Goal: Book appointment/travel/reservation

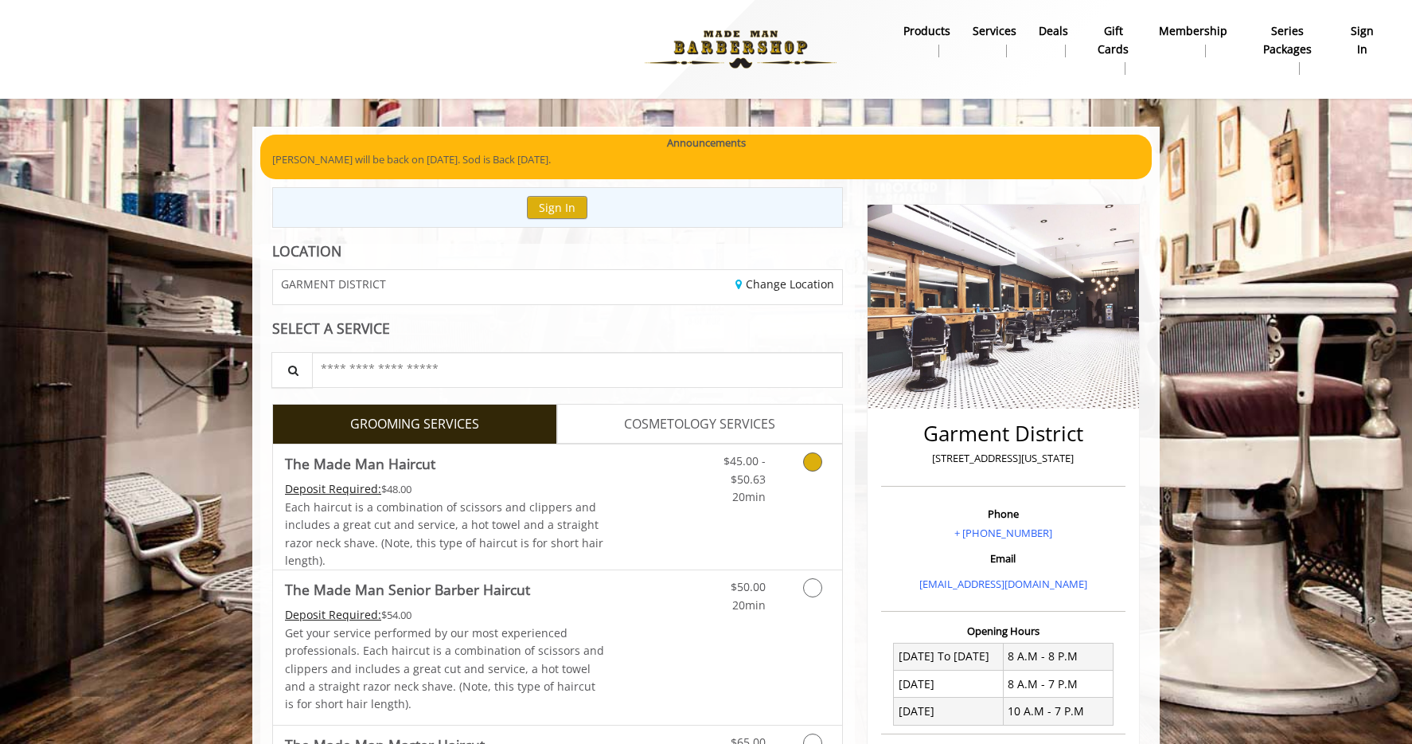
click at [516, 537] on span "Each haircut is a combination of scissors and clippers and includes a great cut…" at bounding box center [444, 533] width 318 height 68
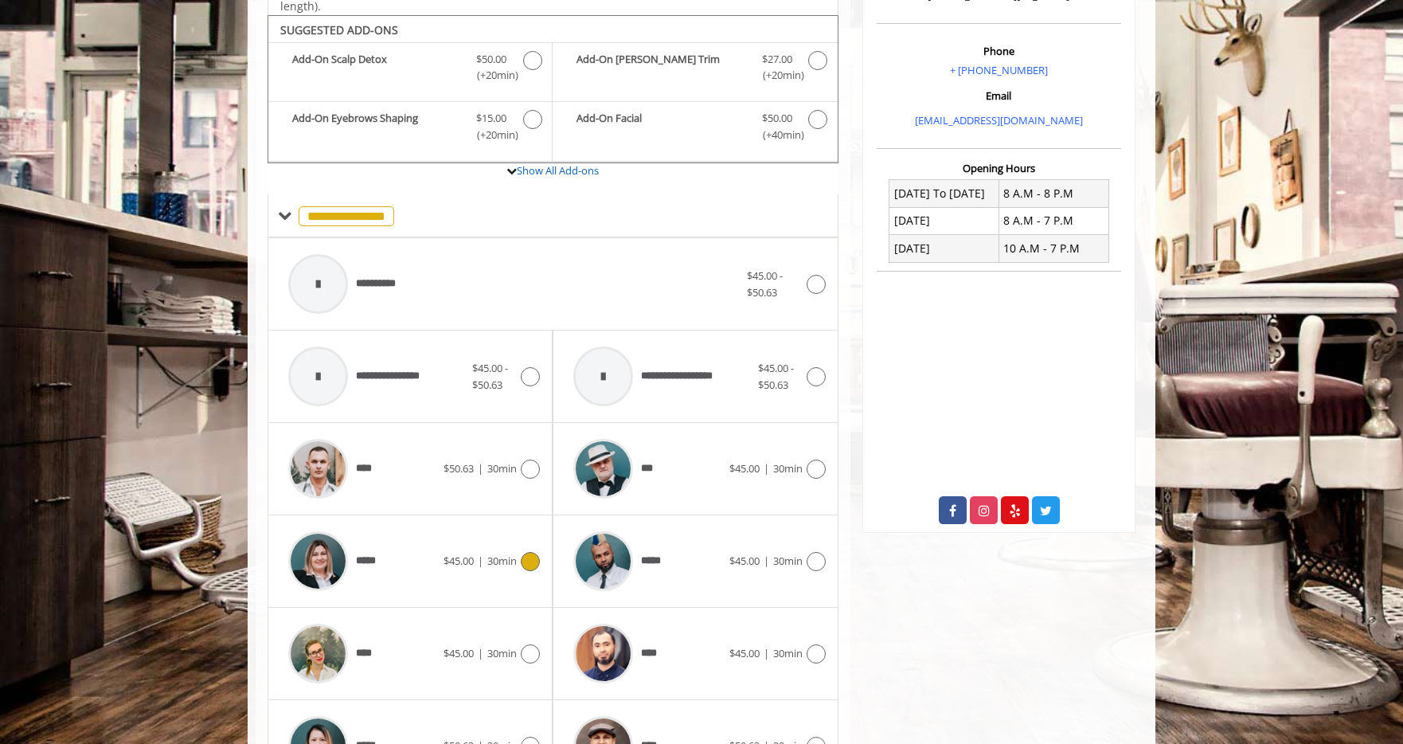
scroll to position [478, 0]
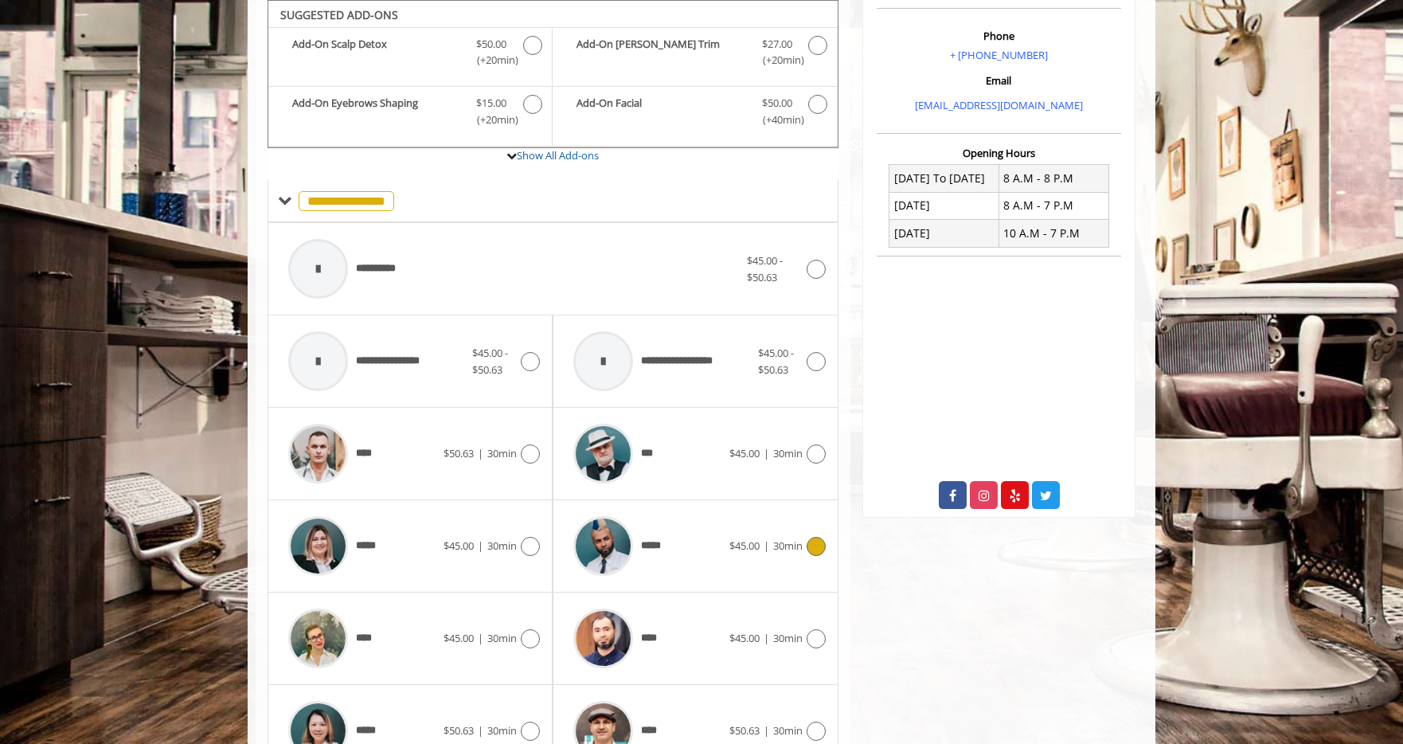
click at [721, 545] on div "*****" at bounding box center [646, 546] width 163 height 76
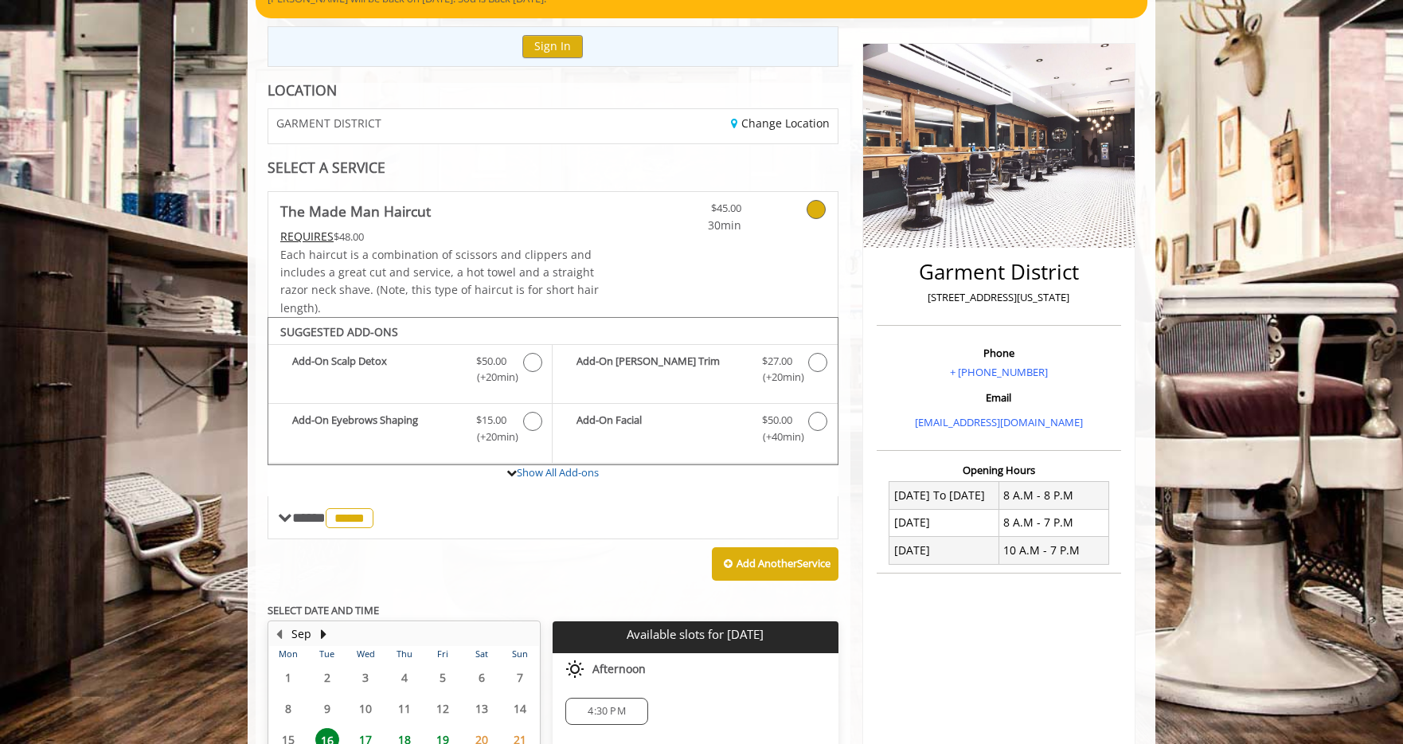
scroll to position [0, 0]
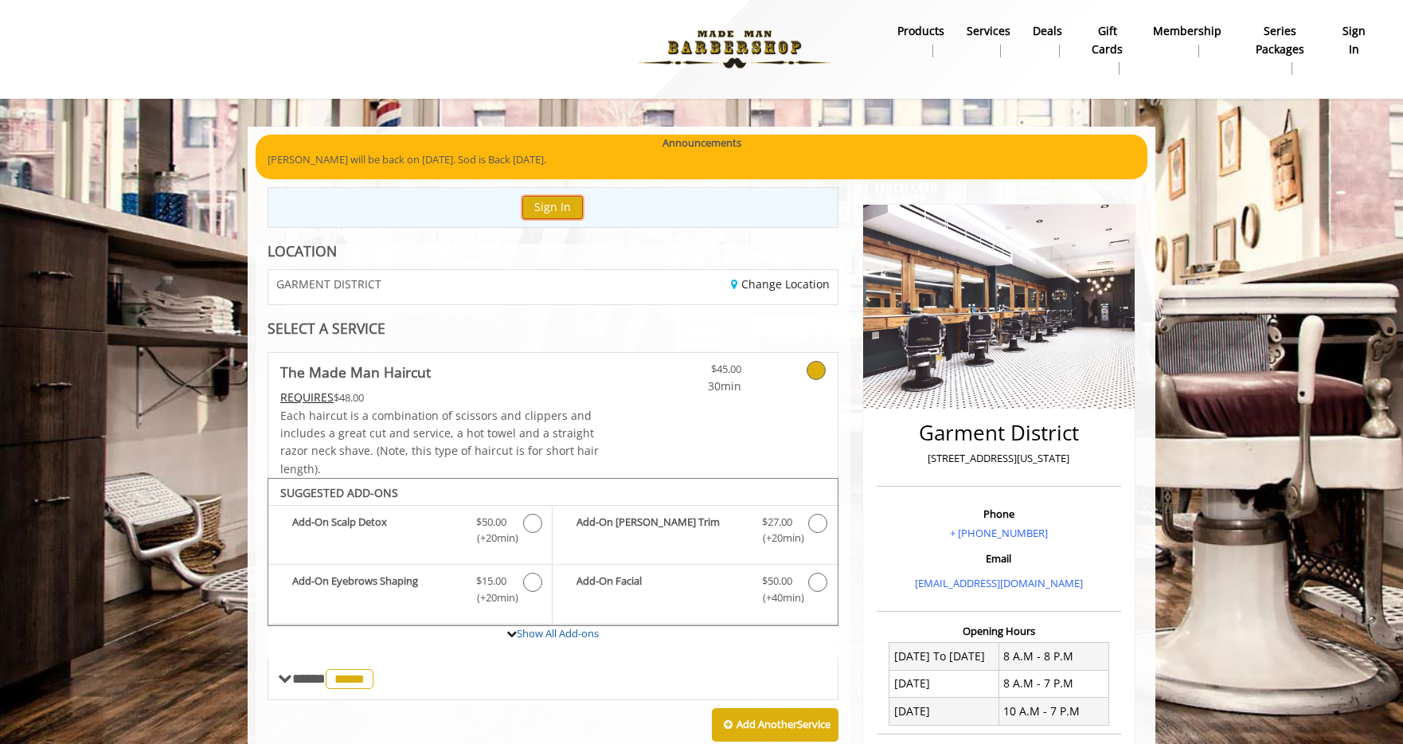
click at [550, 204] on button "Sign In" at bounding box center [552, 207] width 61 height 23
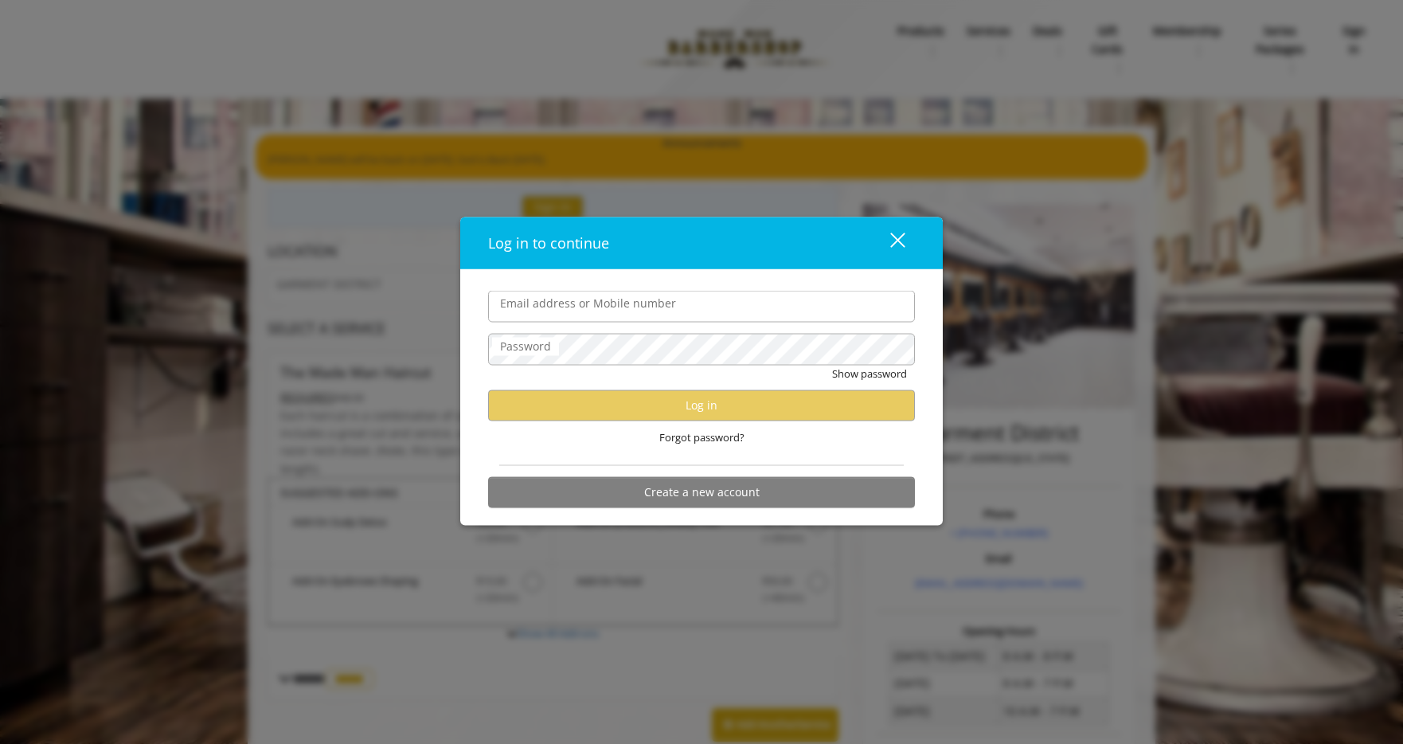
click at [584, 317] on input "Email address or Mobile number" at bounding box center [701, 307] width 427 height 32
type input "**********"
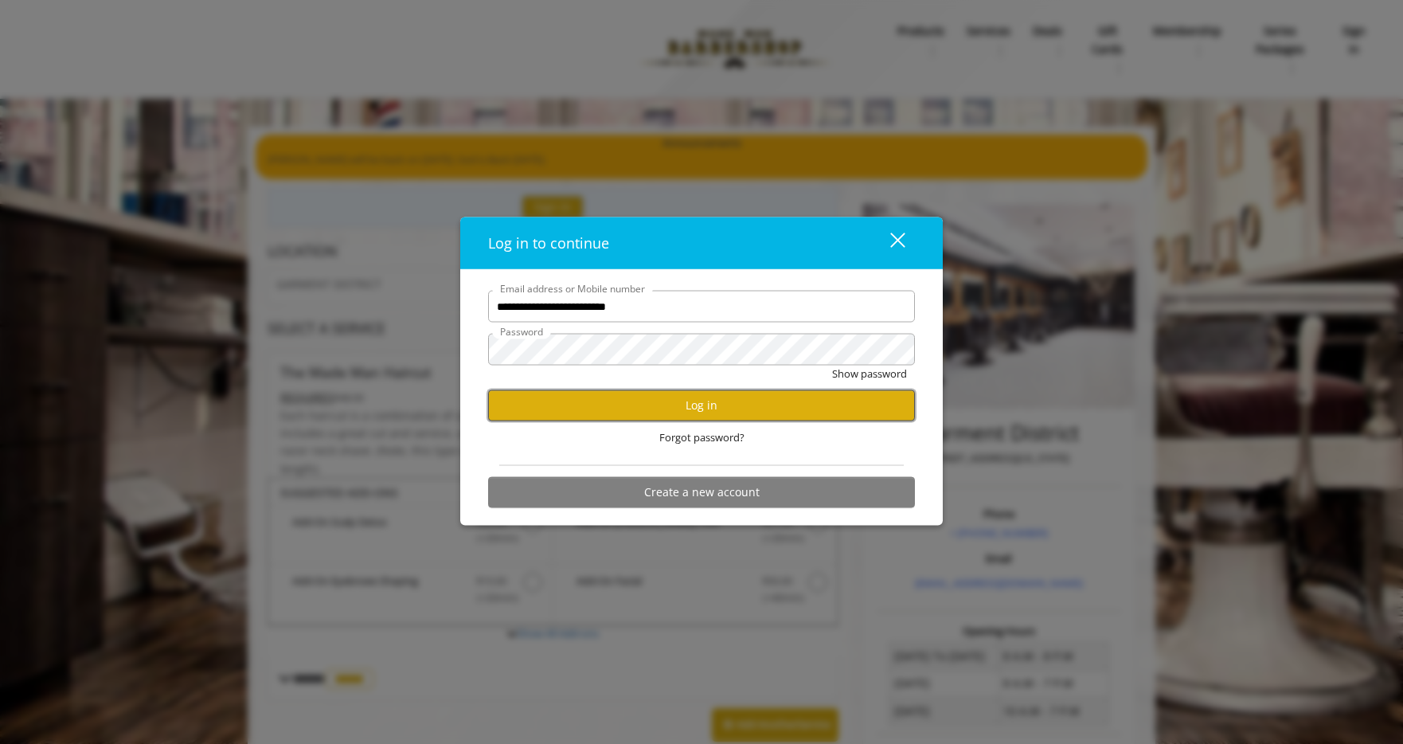
click at [700, 406] on button "Log in" at bounding box center [701, 404] width 427 height 31
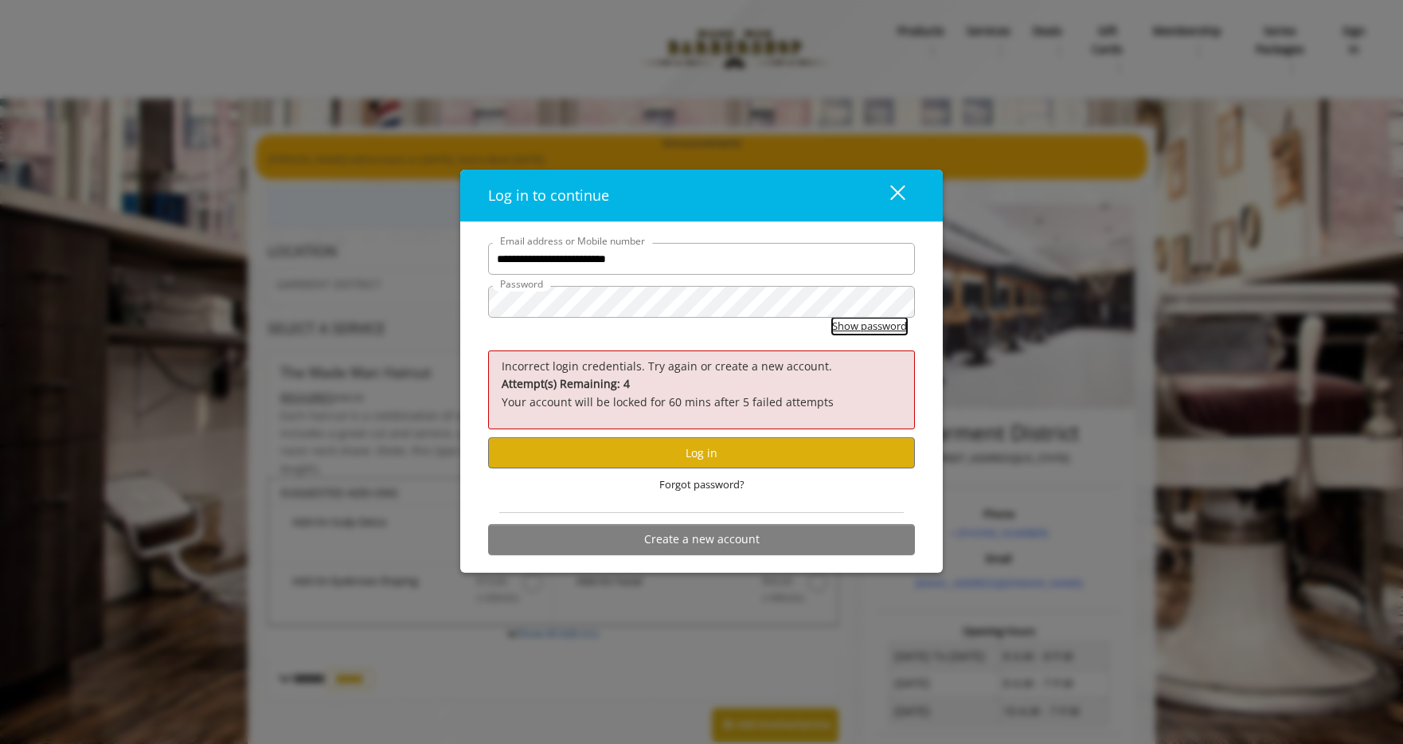
click at [870, 326] on button "Show password" at bounding box center [869, 326] width 75 height 17
click at [737, 478] on span "Forgot password?" at bounding box center [701, 484] width 85 height 17
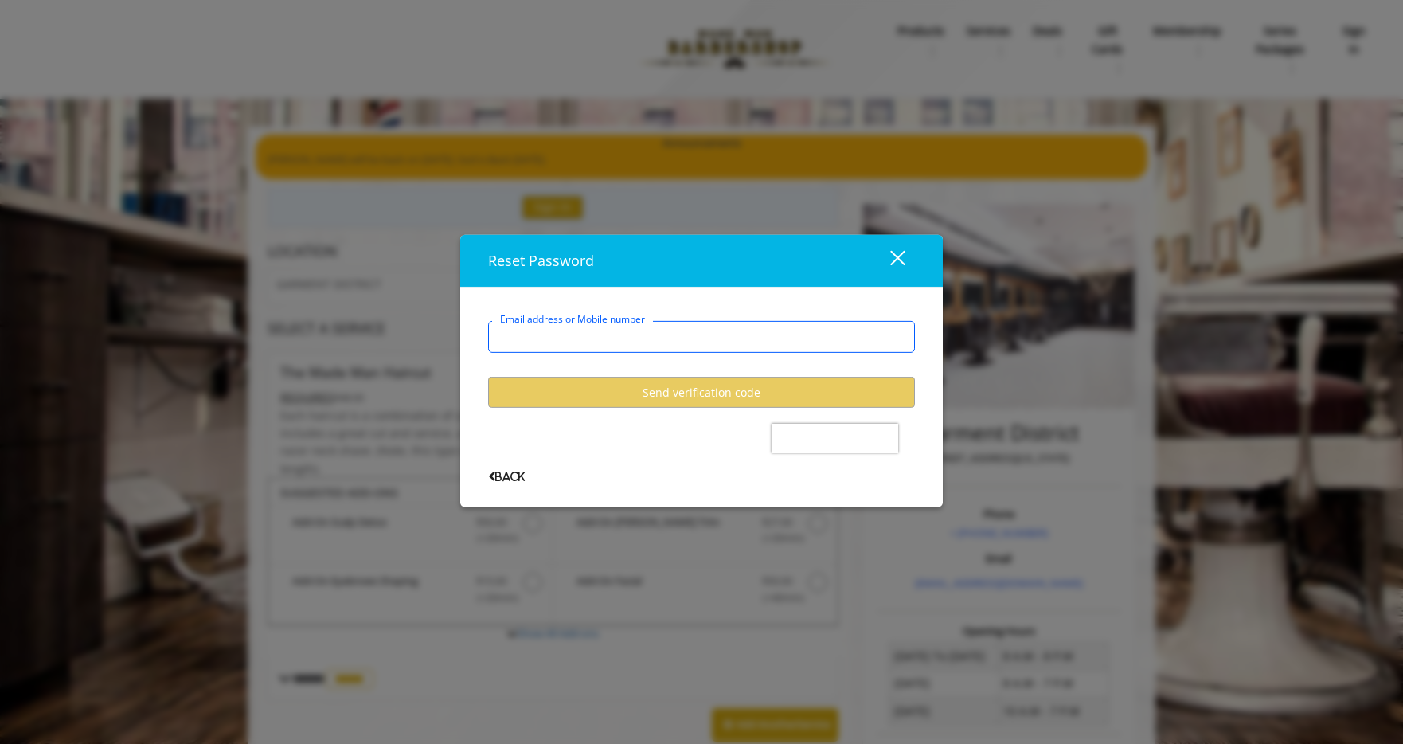
click at [657, 334] on input "Email address or Mobile number" at bounding box center [701, 337] width 427 height 32
click at [657, 335] on input "Email address or Mobile number" at bounding box center [701, 337] width 427 height 32
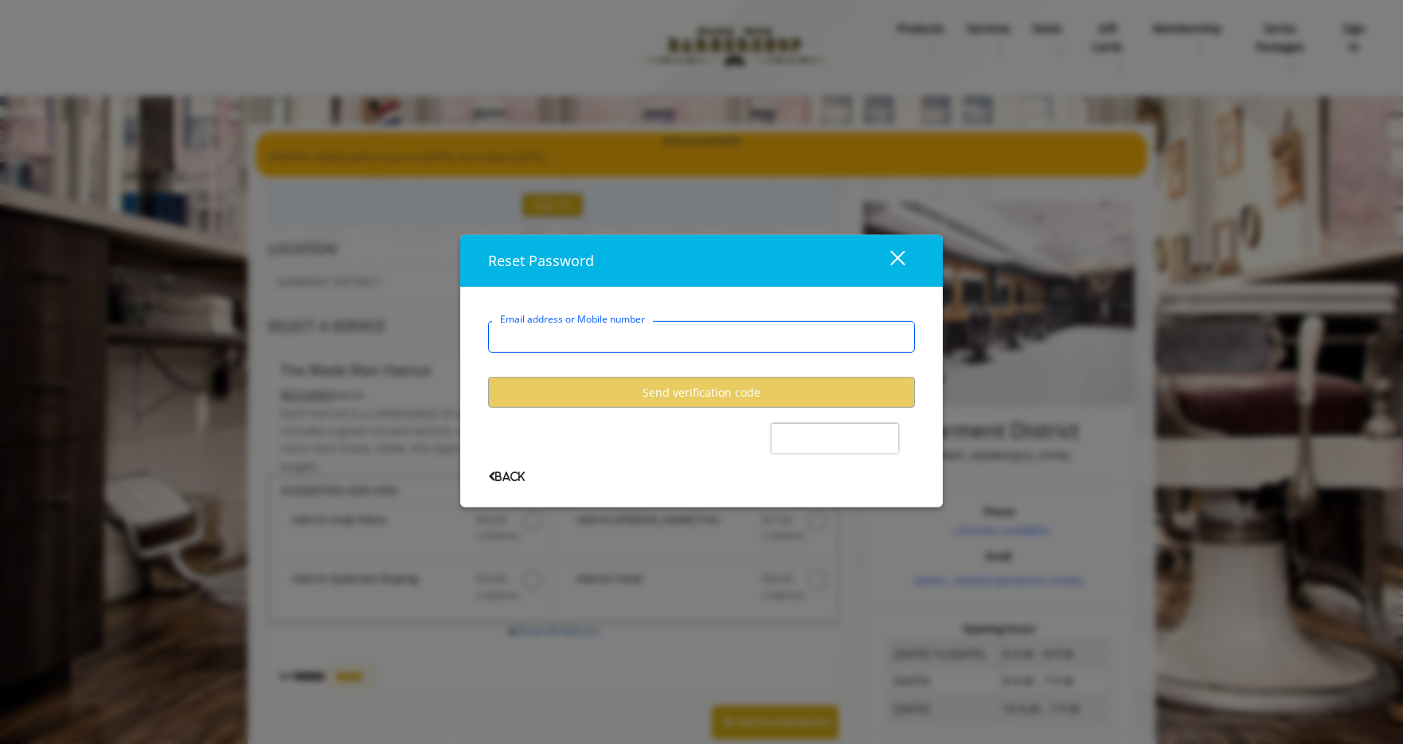
click at [657, 335] on input "Email address or Mobile number" at bounding box center [701, 337] width 427 height 32
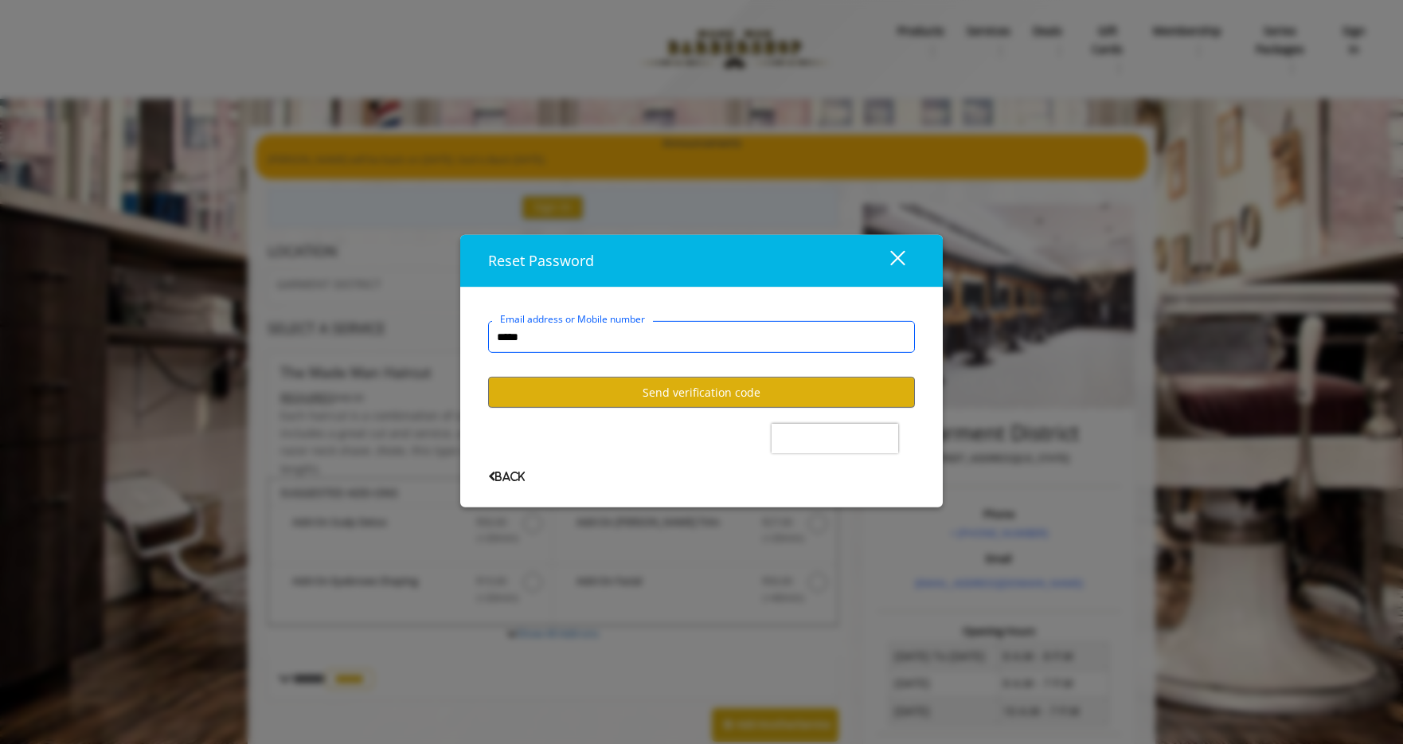
type input "**********"
click at [650, 390] on button "Send verification code" at bounding box center [701, 392] width 427 height 31
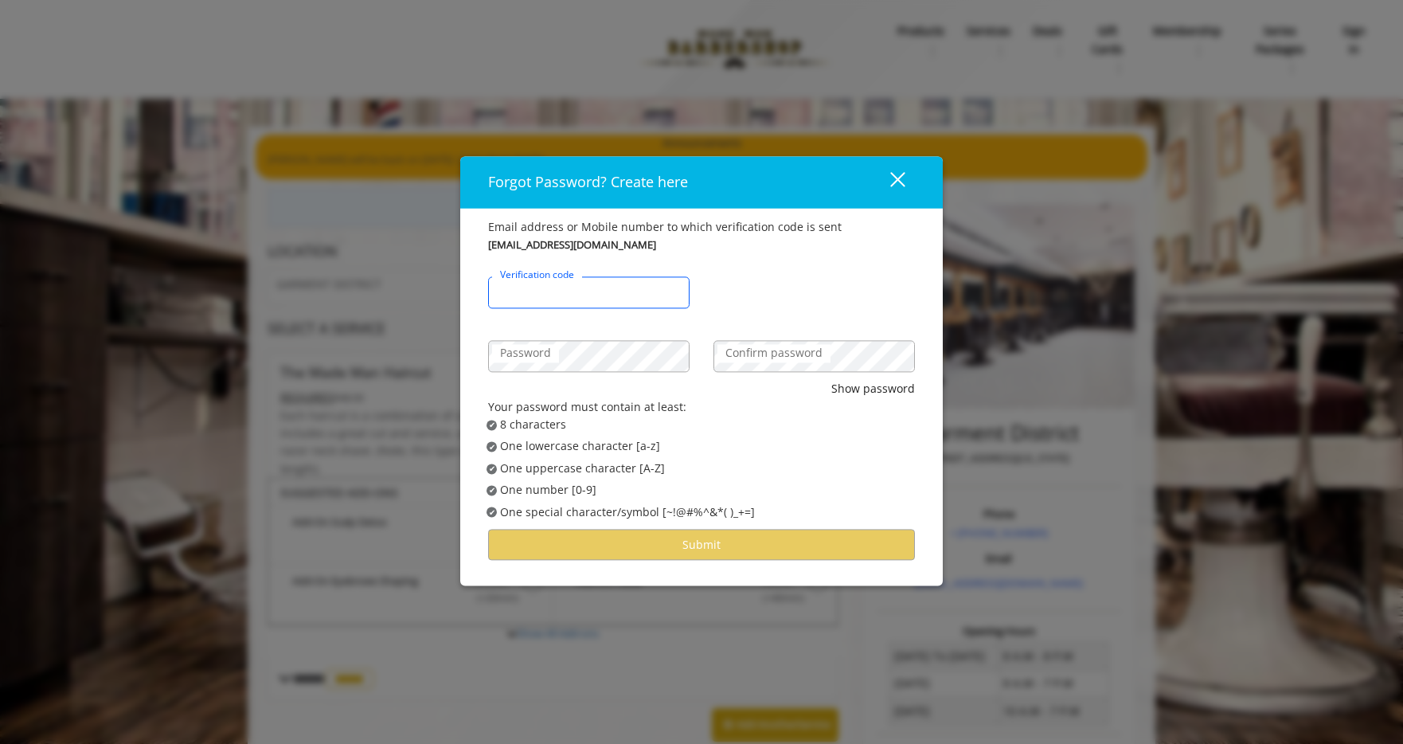
click at [627, 301] on input "Verification code" at bounding box center [588, 293] width 201 height 32
type input "******"
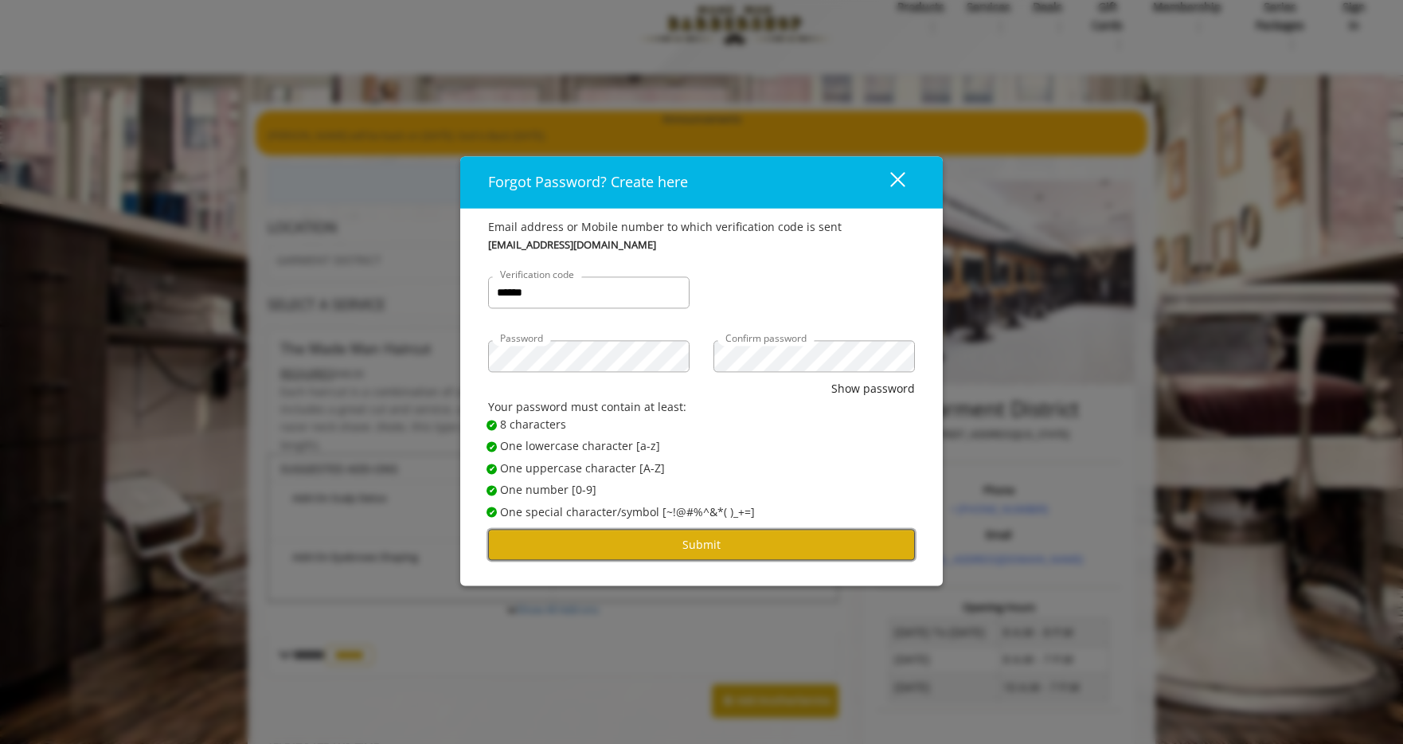
click at [738, 549] on button "Submit" at bounding box center [701, 544] width 427 height 31
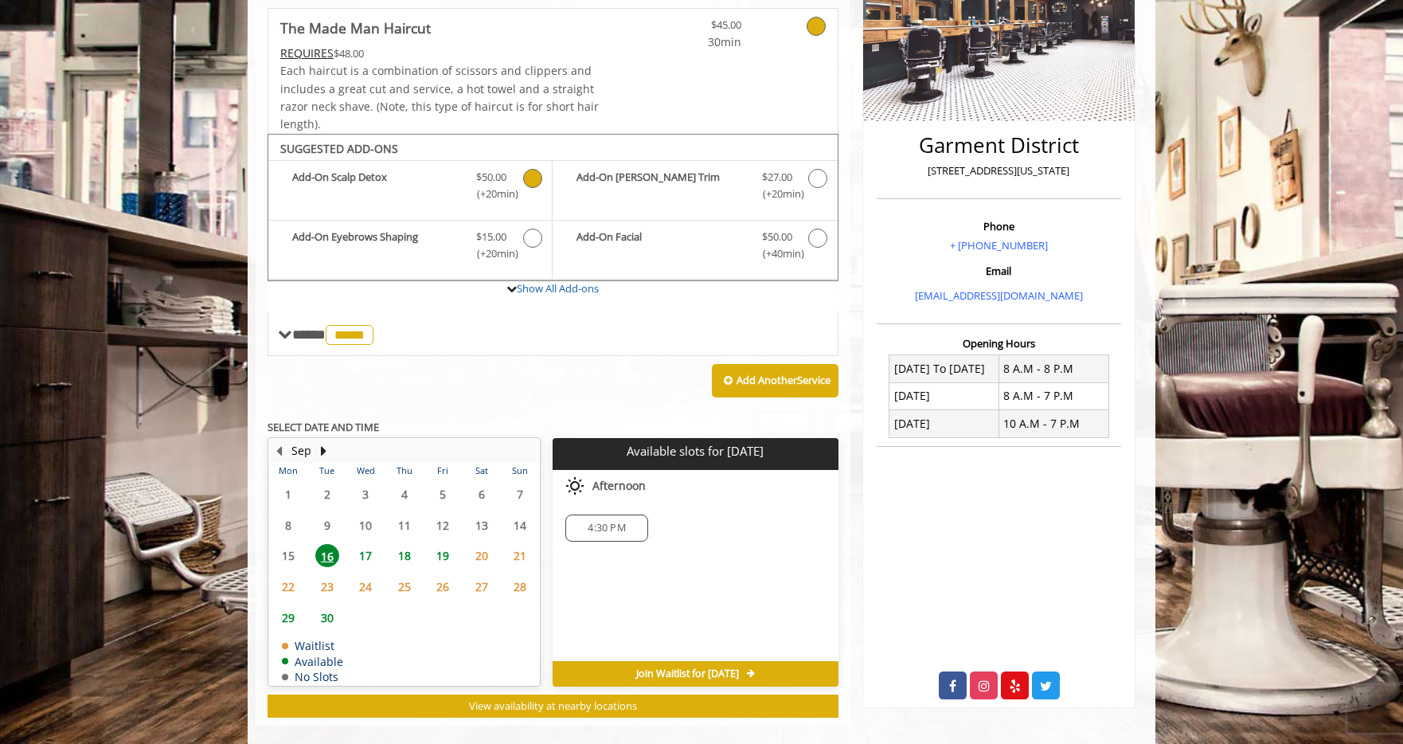
scroll to position [309, 0]
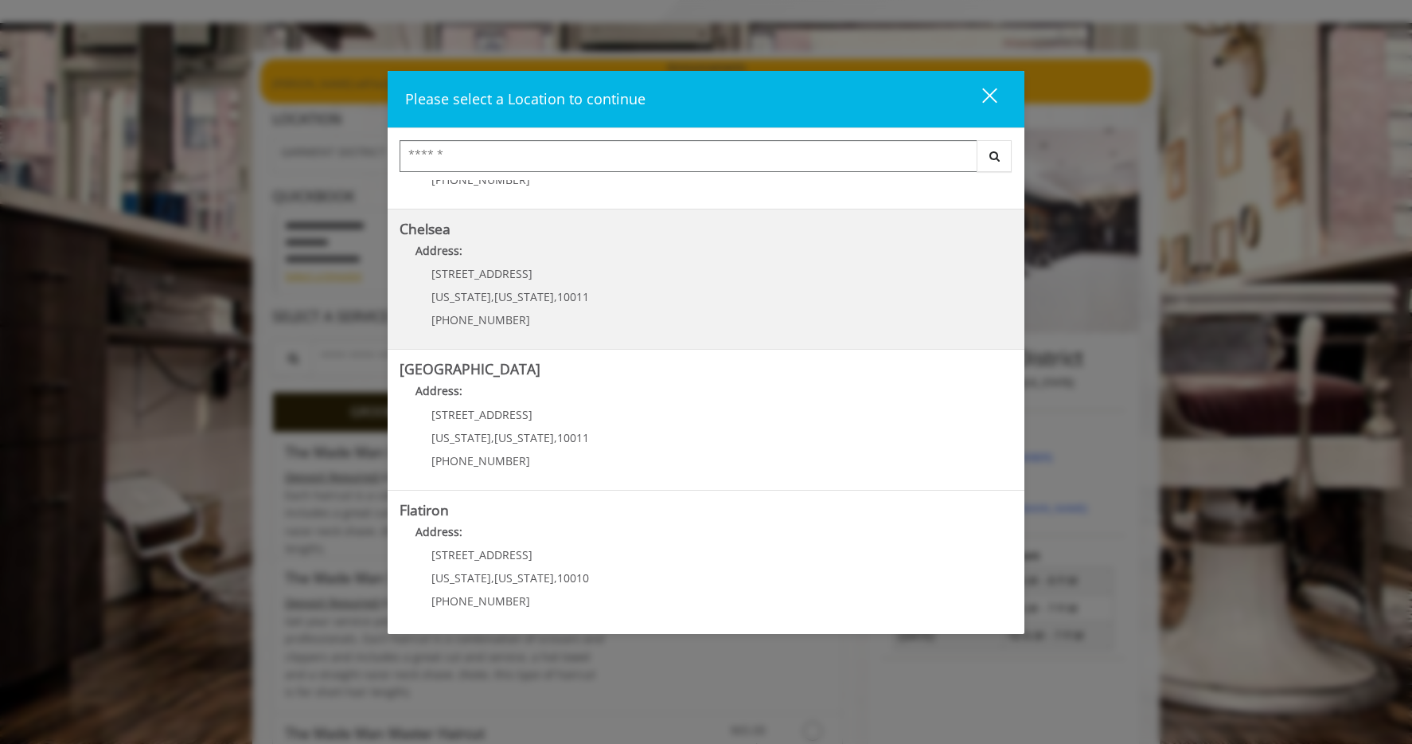
scroll to position [111, 0]
click at [581, 305] on div "169/170 W 23rd St New York , New York , 10011 (917) 639-3902" at bounding box center [498, 302] width 197 height 69
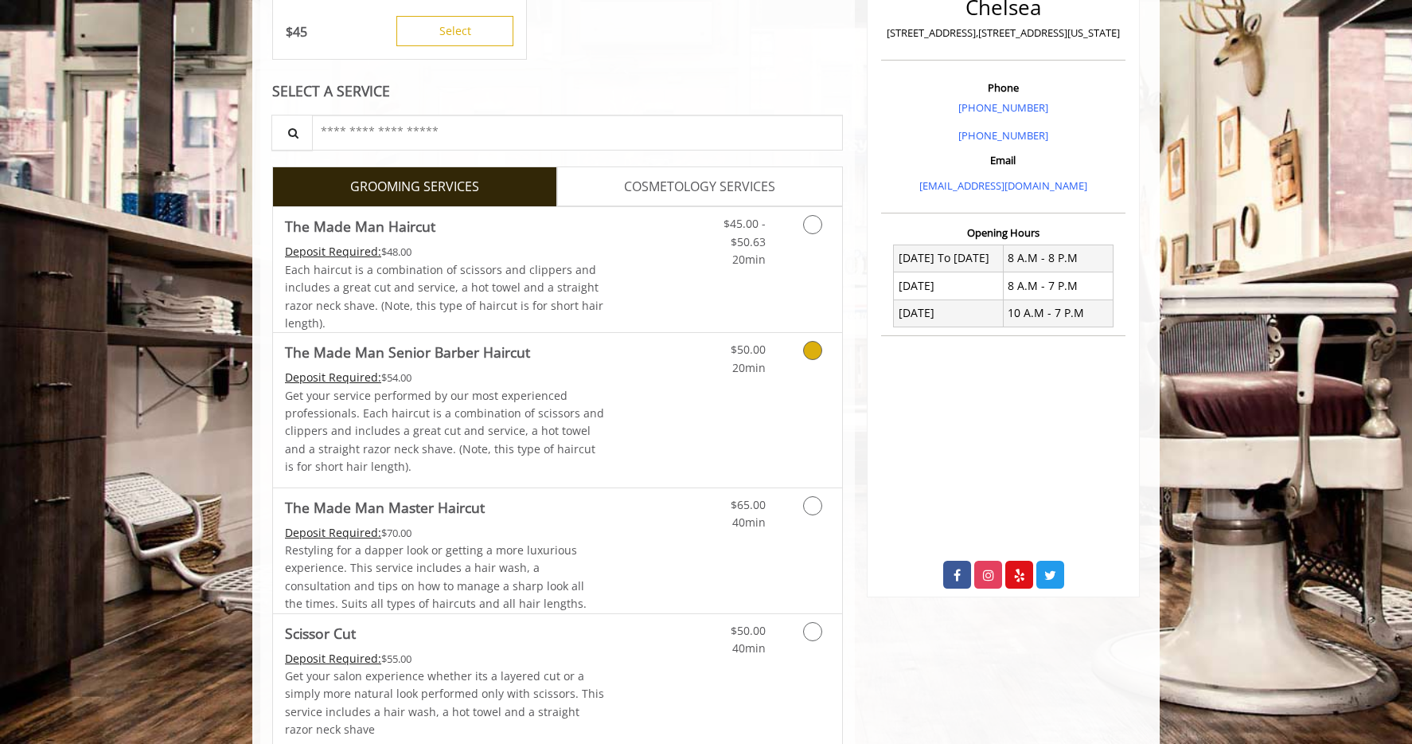
scroll to position [404, 0]
click at [593, 273] on div "Each haircut is a combination of scissors and clippers and includes a great cut…" at bounding box center [445, 296] width 320 height 72
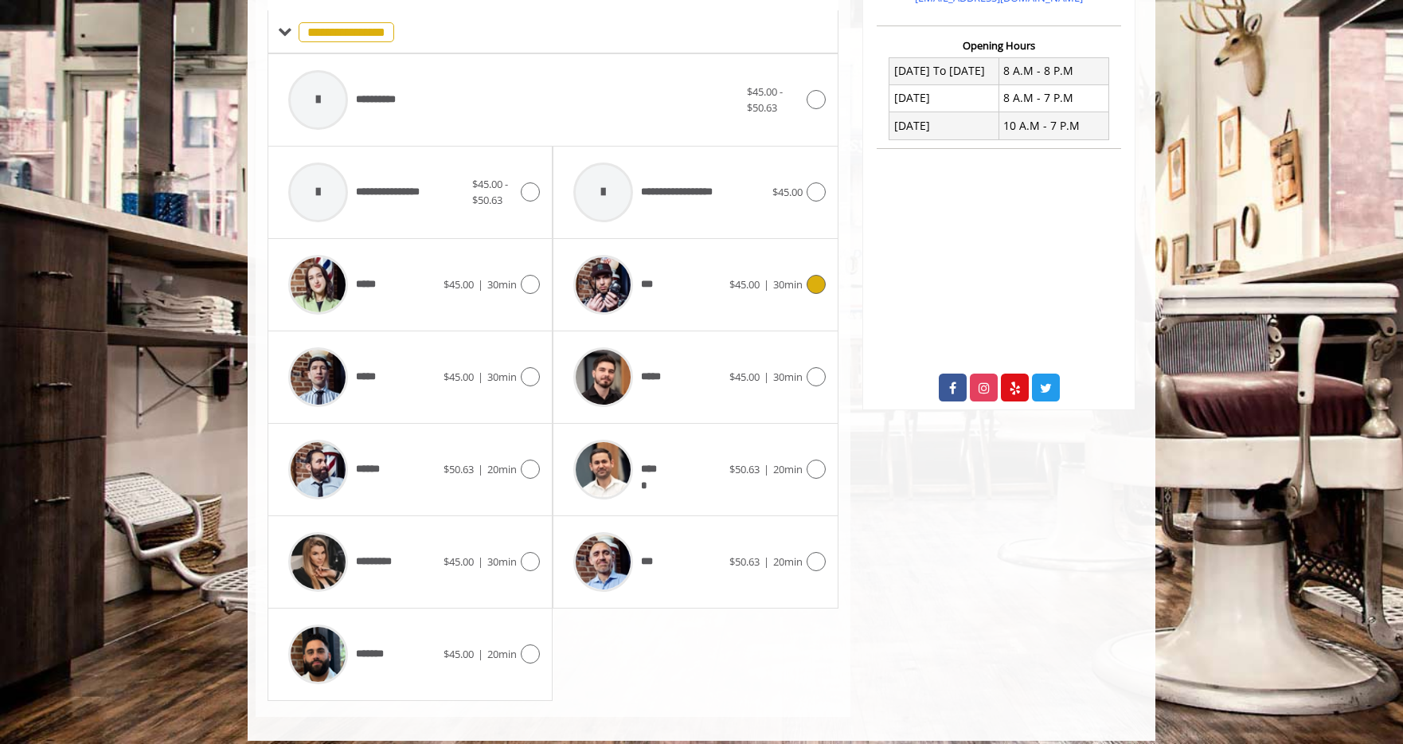
scroll to position [594, 0]
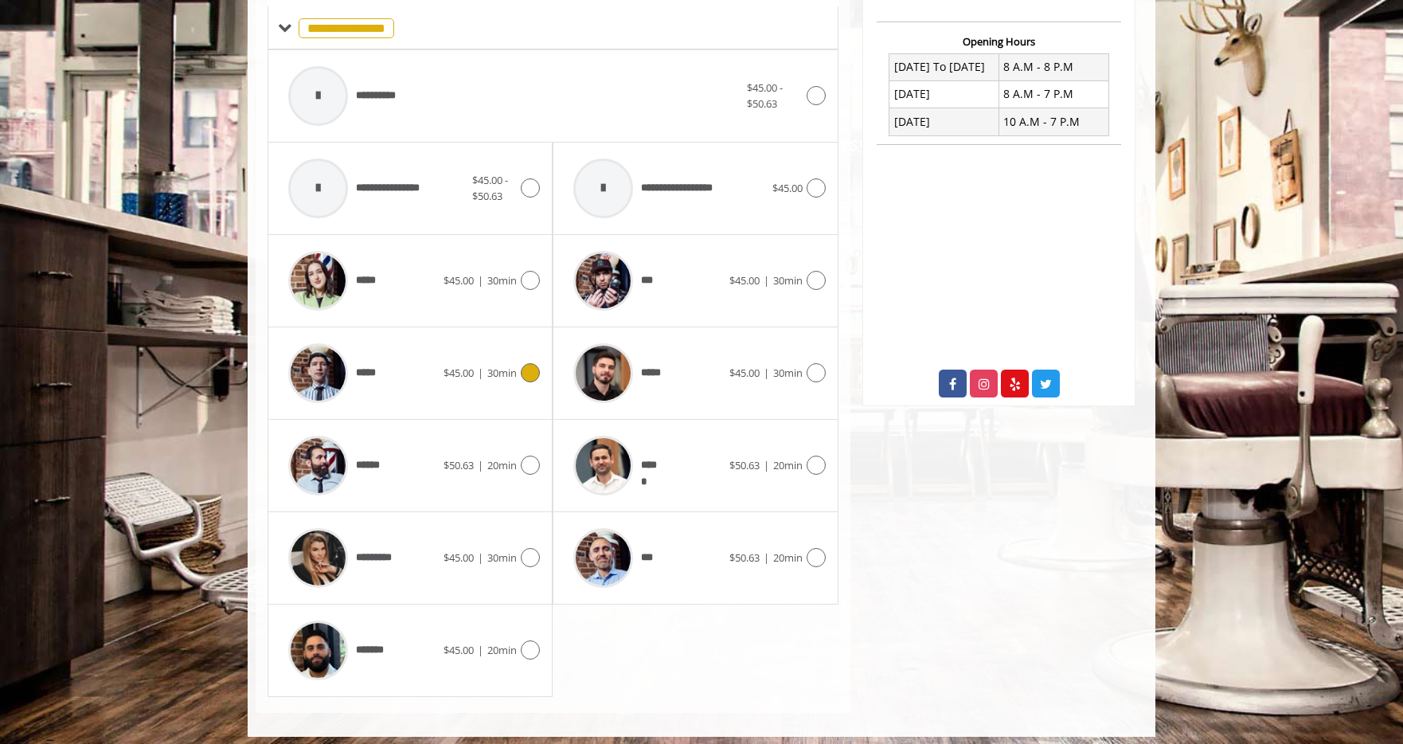
click at [371, 373] on span "*****" at bounding box center [369, 373] width 27 height 17
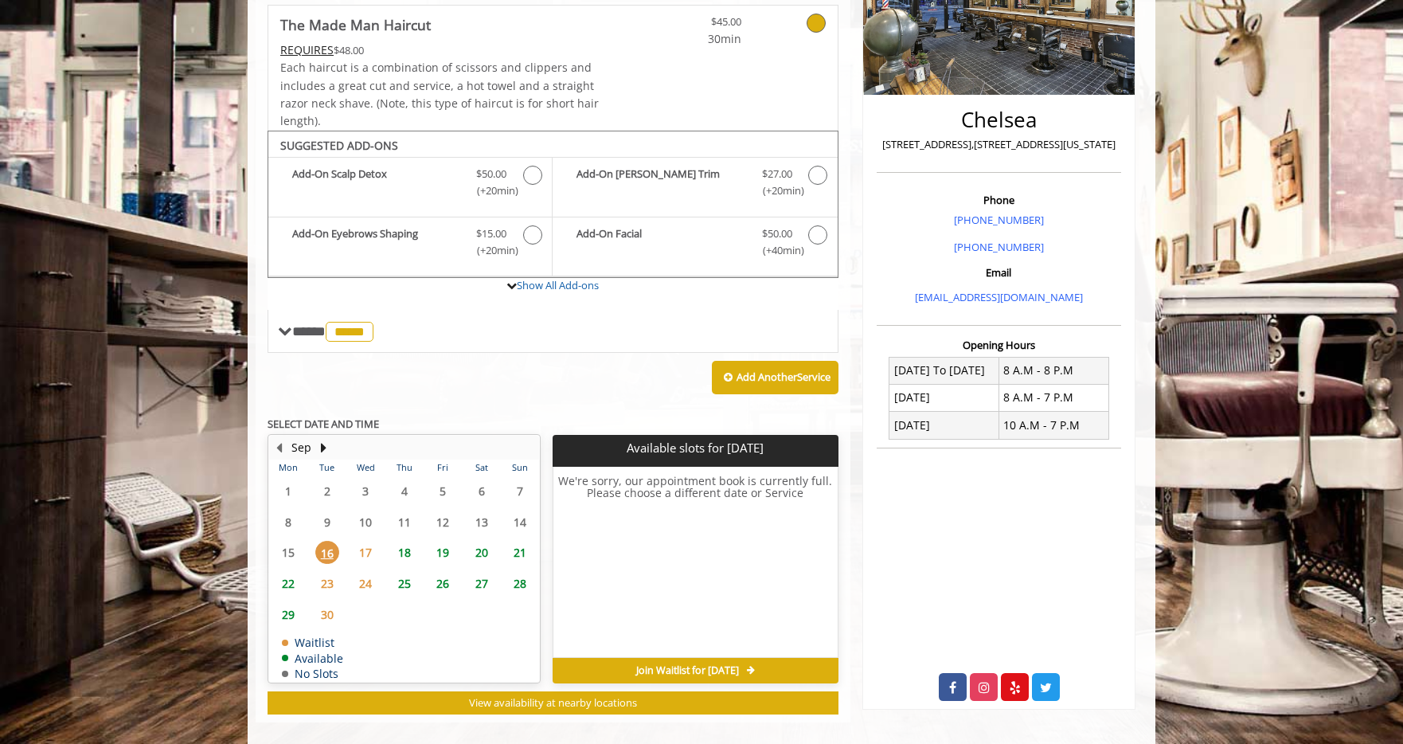
scroll to position [309, 0]
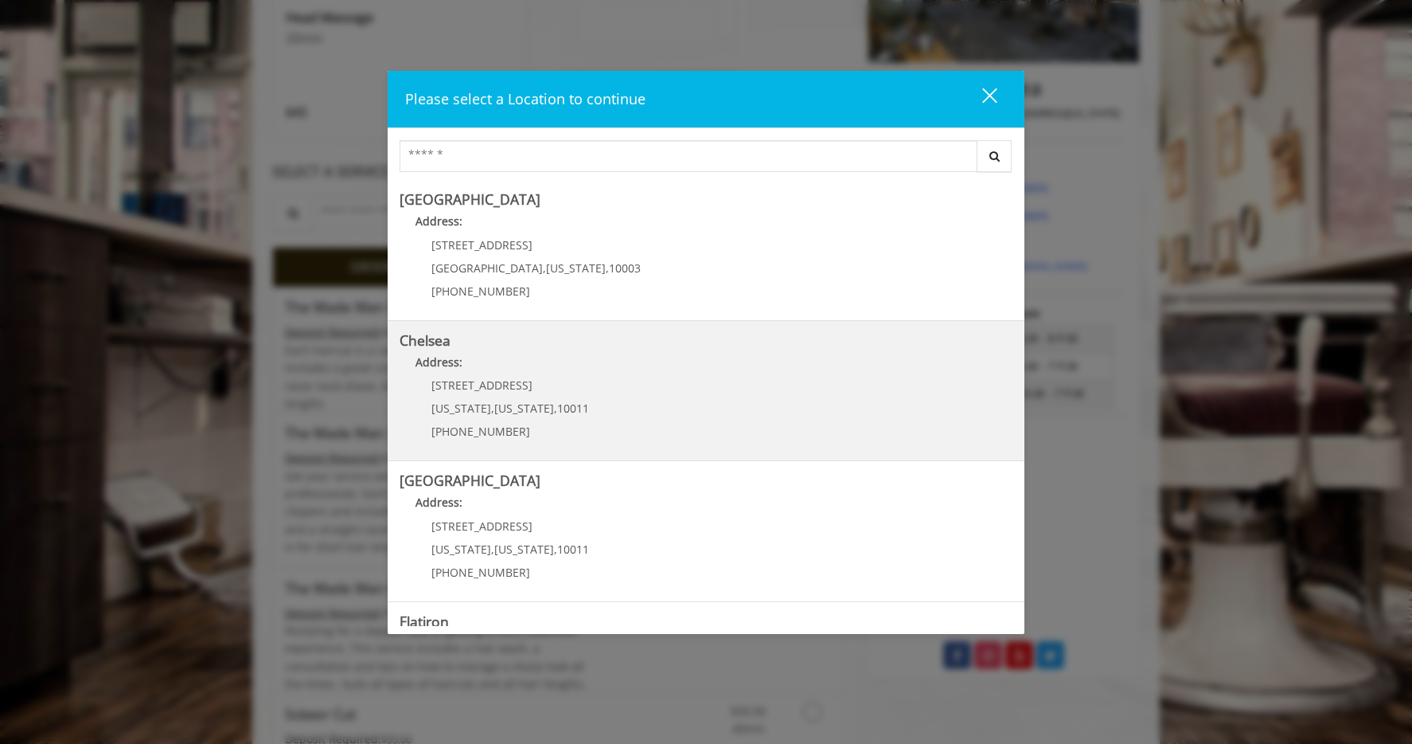
click at [586, 408] on link "Chelsea Address: [STREET_ADDRESS][US_STATE][US_STATE] (917) 639-3902" at bounding box center [706, 391] width 613 height 116
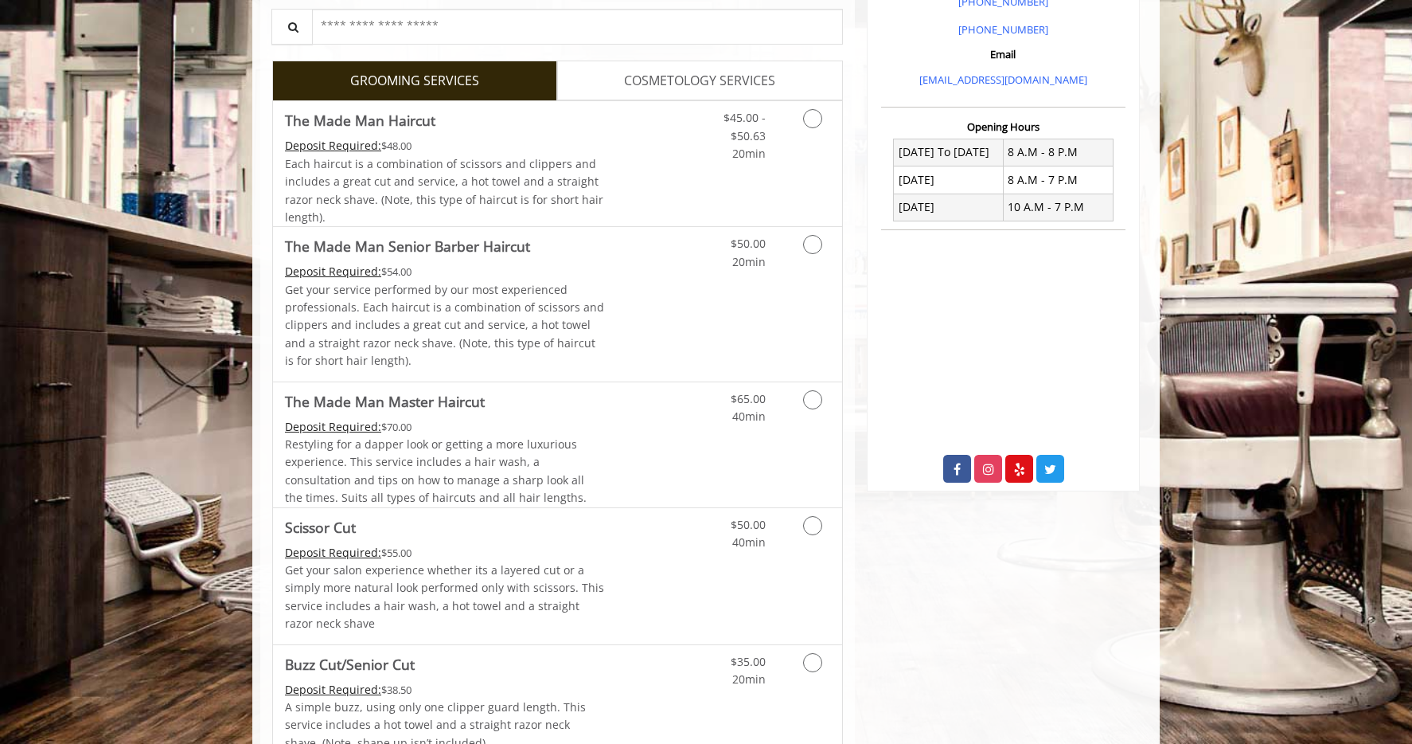
scroll to position [512, 0]
